Goal: Transaction & Acquisition: Purchase product/service

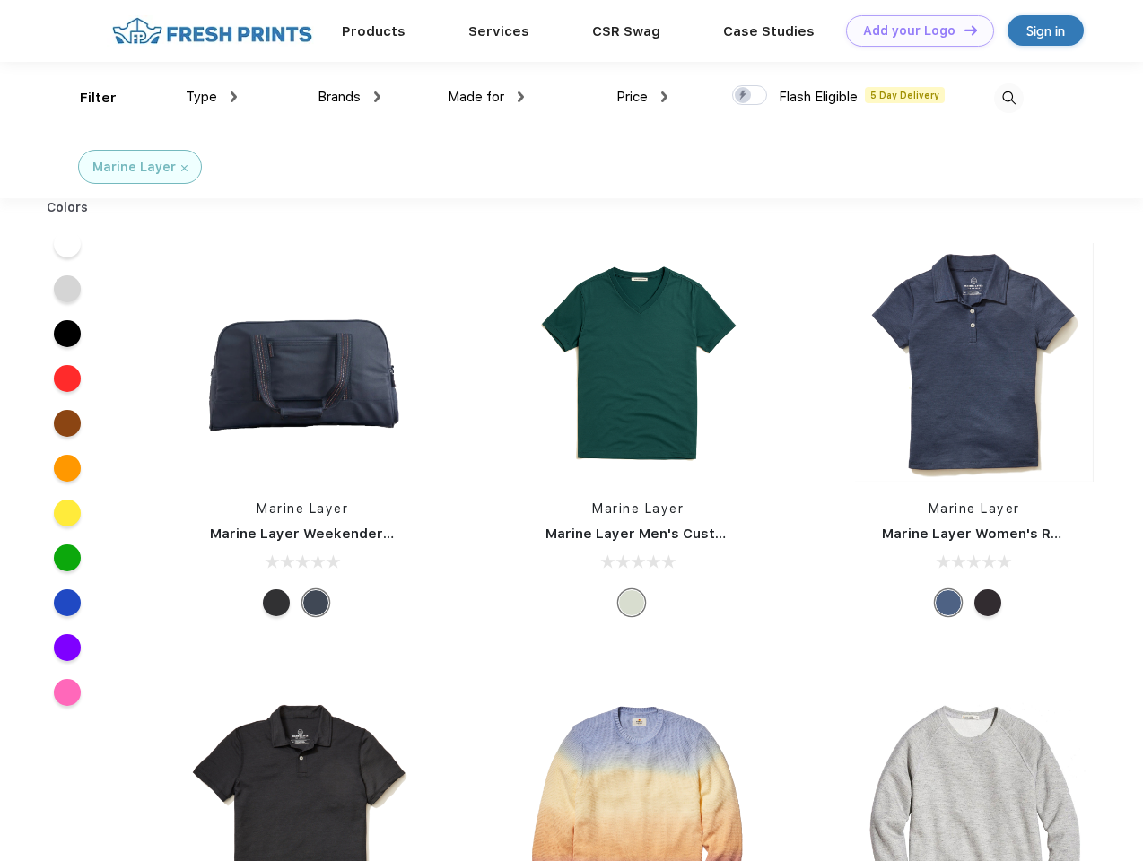
scroll to position [1, 0]
click at [913, 30] on link "Add your Logo Design Tool" at bounding box center [920, 30] width 148 height 31
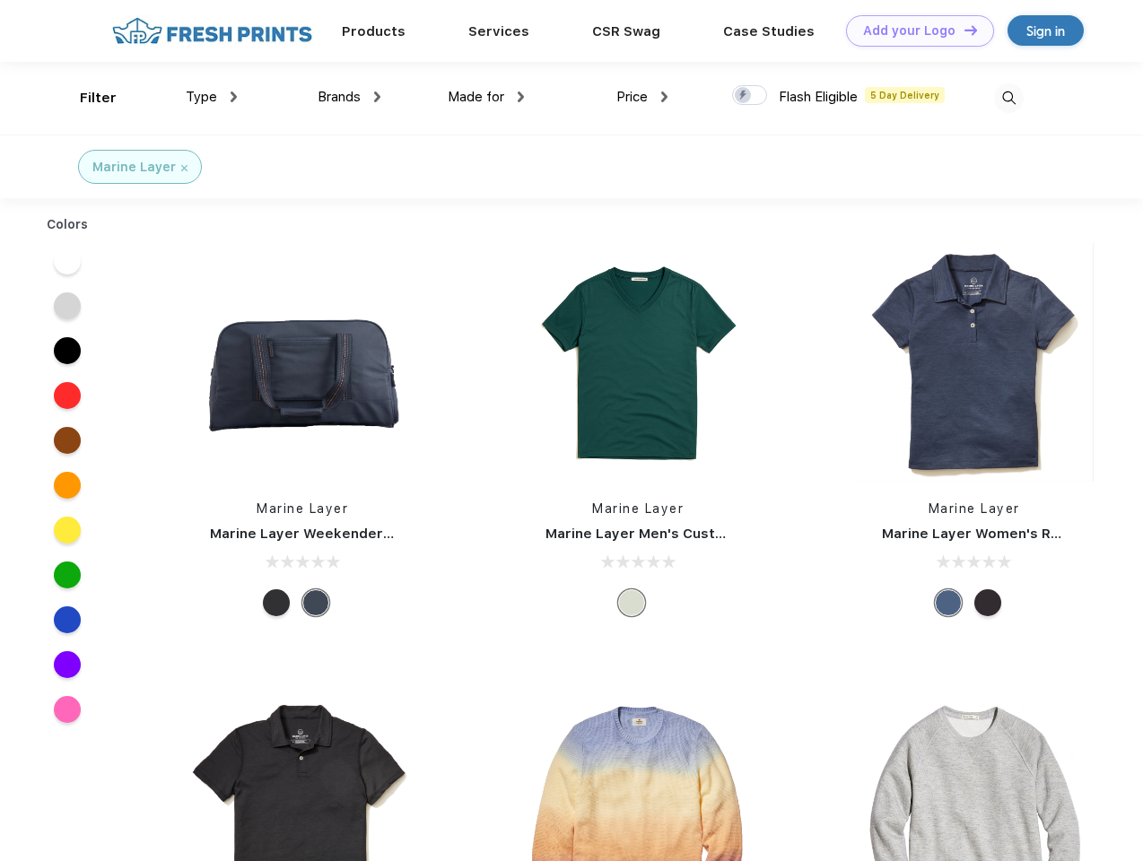
click at [0, 0] on div "Design Tool" at bounding box center [0, 0] width 0 height 0
click at [963, 30] on link "Add your Logo Design Tool" at bounding box center [920, 30] width 148 height 31
click at [86, 98] on div "Filter" at bounding box center [98, 98] width 37 height 21
click at [212, 97] on span "Type" at bounding box center [201, 97] width 31 height 16
click at [349, 97] on span "Brands" at bounding box center [339, 97] width 43 height 16
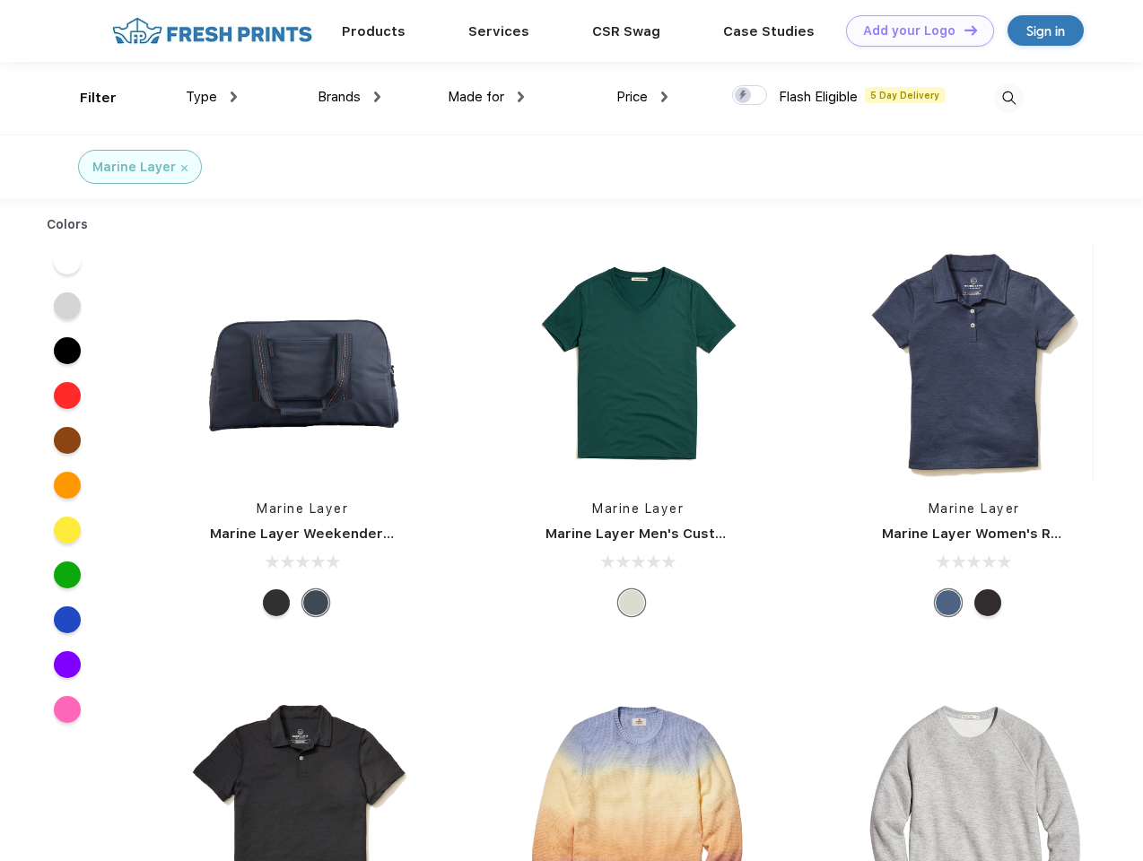
click at [486, 97] on span "Made for" at bounding box center [476, 97] width 57 height 16
click at [642, 97] on span "Price" at bounding box center [631, 97] width 31 height 16
click at [750, 96] on div at bounding box center [749, 95] width 35 height 20
click at [744, 96] on input "checkbox" at bounding box center [738, 90] width 12 height 12
click at [1008, 98] on img at bounding box center [1009, 98] width 30 height 30
